Goal: Transaction & Acquisition: Obtain resource

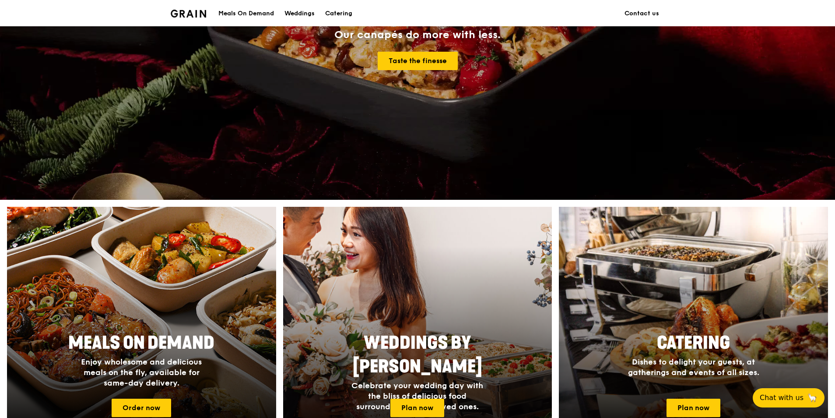
scroll to position [219, 0]
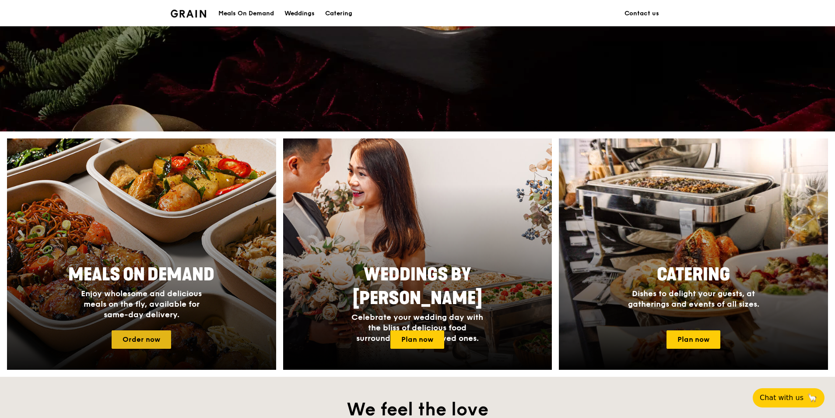
click at [145, 331] on link "Order now" at bounding box center [142, 339] width 60 height 18
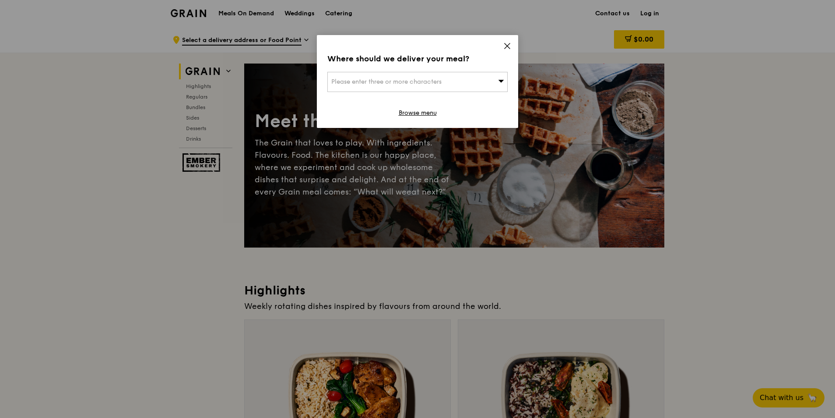
click at [382, 43] on icon at bounding box center [508, 46] width 8 height 8
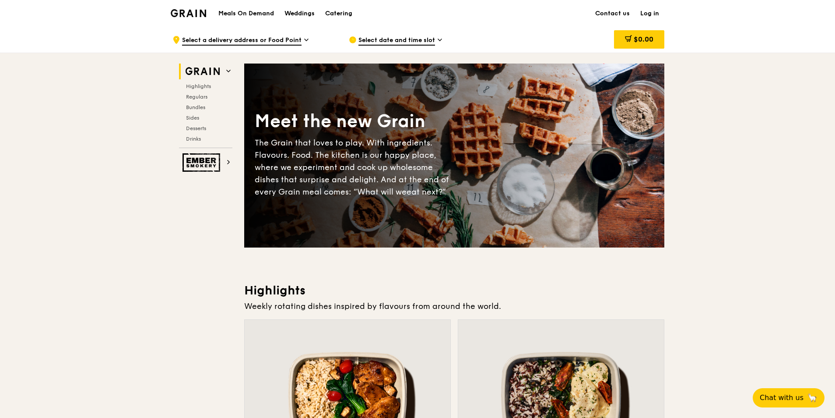
click at [187, 15] on img at bounding box center [188, 13] width 35 height 8
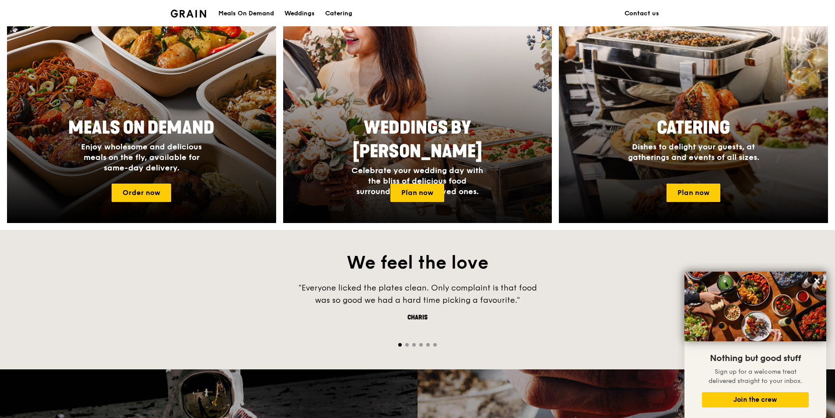
scroll to position [263, 0]
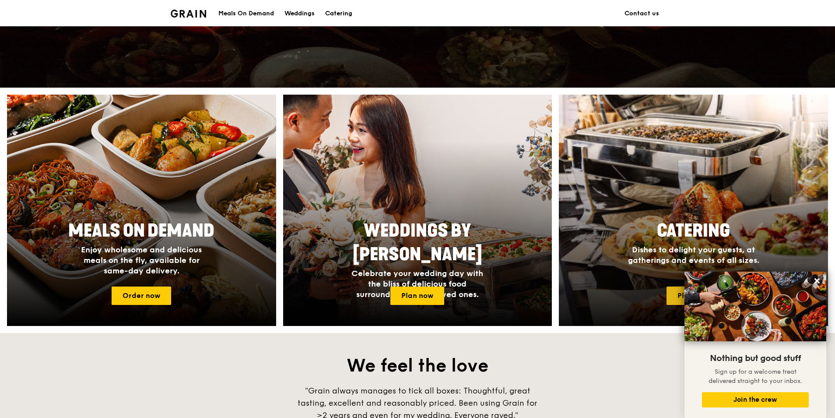
click at [382, 296] on link "Plan now" at bounding box center [694, 295] width 54 height 18
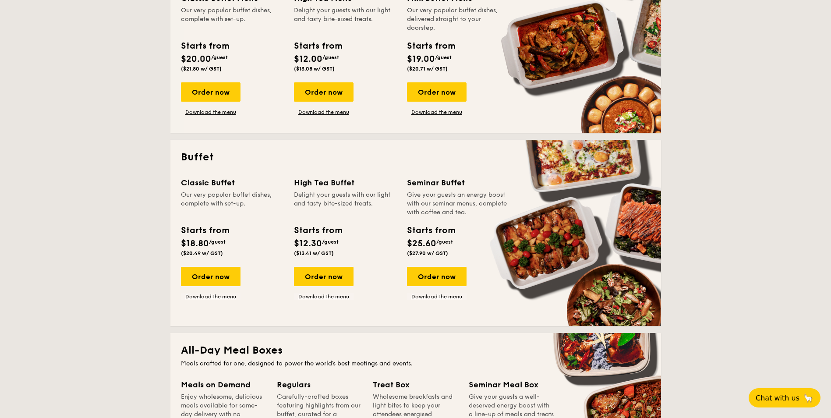
scroll to position [263, 0]
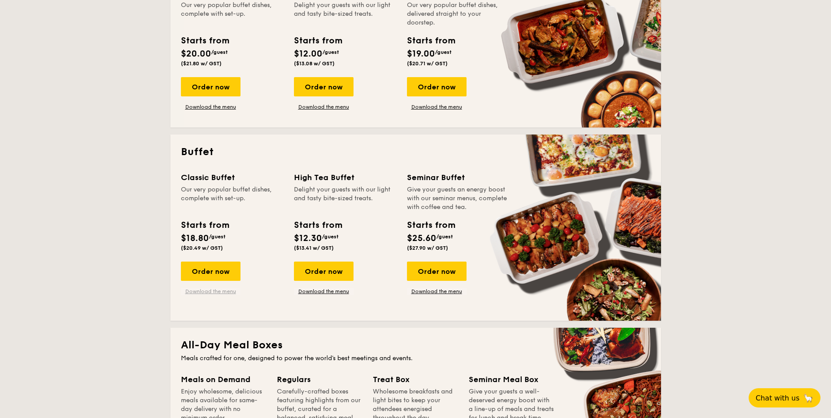
click at [224, 290] on link "Download the menu" at bounding box center [211, 291] width 60 height 7
